Goal: Task Accomplishment & Management: Manage account settings

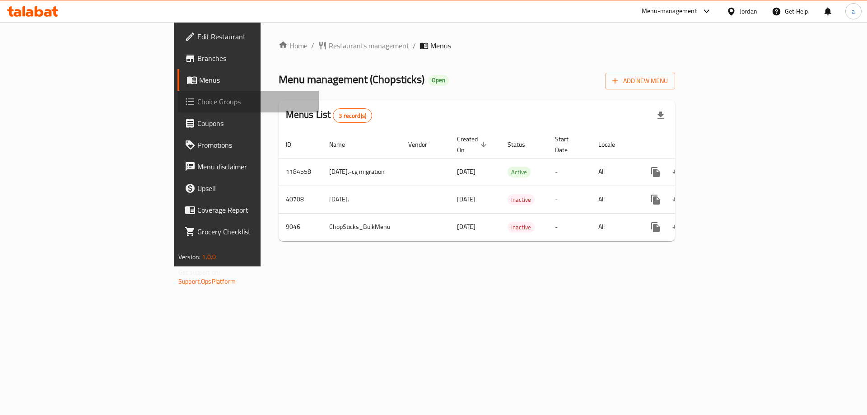
click at [197, 103] on span "Choice Groups" at bounding box center [254, 101] width 114 height 11
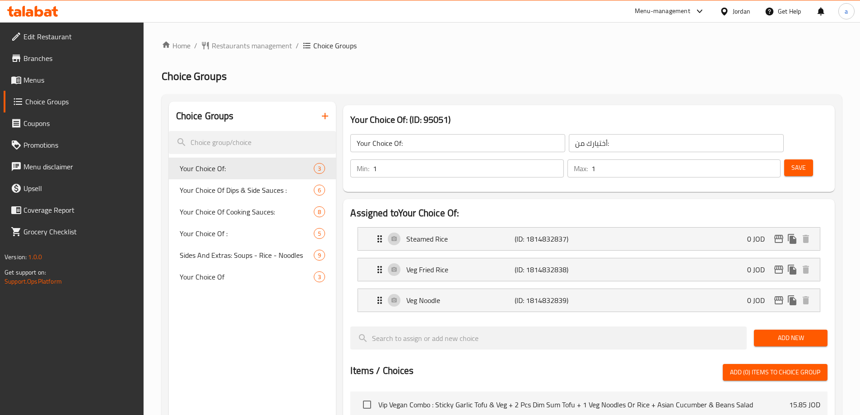
click at [267, 188] on div "Home / Restaurants management / Choice Groups Choice Groups Choice Groups Your …" at bounding box center [502, 379] width 681 height 678
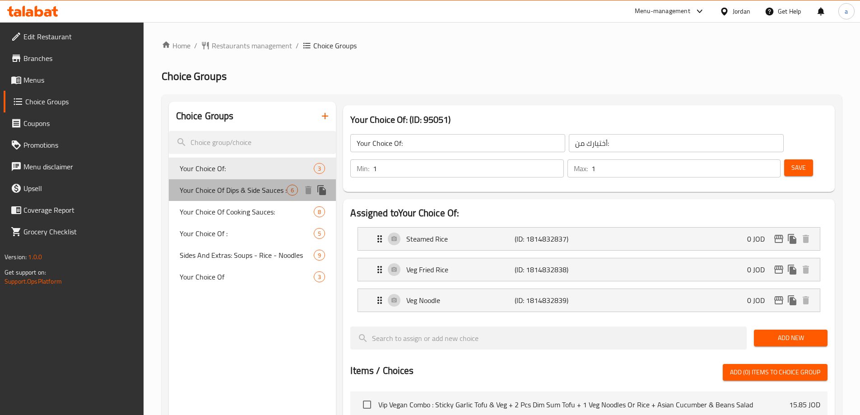
click at [267, 188] on span "Your Choice Of Dips & Side Sauces :" at bounding box center [233, 190] width 107 height 11
type input "Your Choice Of Dips & Side Sauces :"
type input "اختيارك من [DEMOGRAPHIC_DATA] والغموس:"
type input "0"
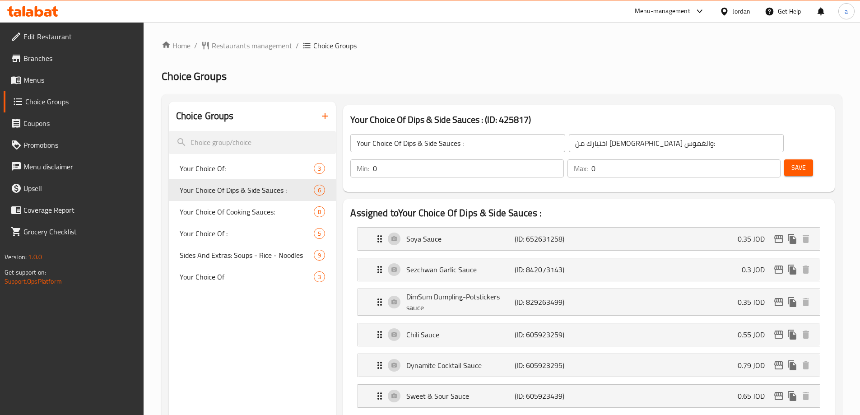
click at [424, 83] on h2 "Choice Groups" at bounding box center [502, 76] width 681 height 14
